Goal: Information Seeking & Learning: Learn about a topic

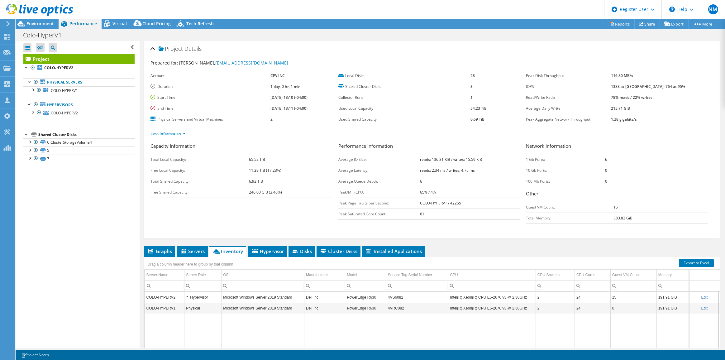
select select "USD"
click at [32, 27] on div "Environment" at bounding box center [37, 24] width 43 height 10
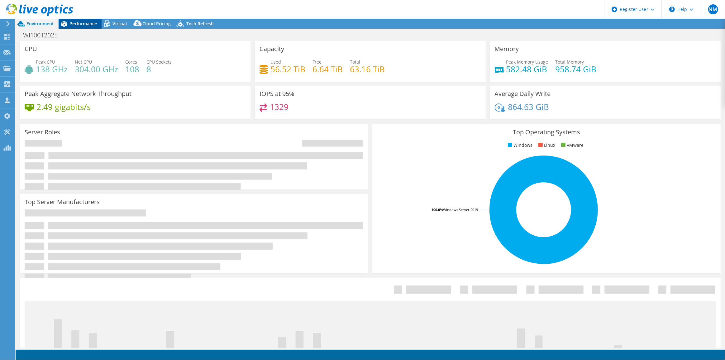
click at [94, 26] on div "Performance" at bounding box center [80, 24] width 43 height 10
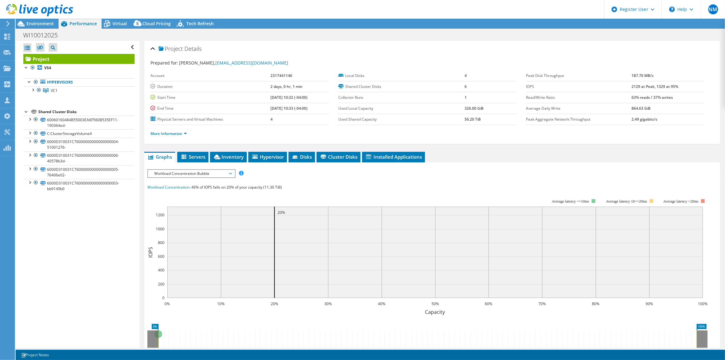
select select "USD"
click at [216, 159] on span "Inventory" at bounding box center [228, 157] width 31 height 6
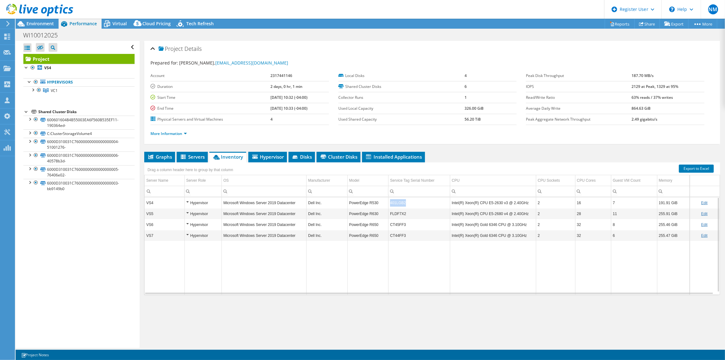
copy td "401LGB2"
drag, startPoint x: 405, startPoint y: 202, endPoint x: 387, endPoint y: 204, distance: 18.2
click at [389, 204] on td "401LGB2" at bounding box center [420, 202] width 62 height 11
